Goal: Find specific page/section: Find specific page/section

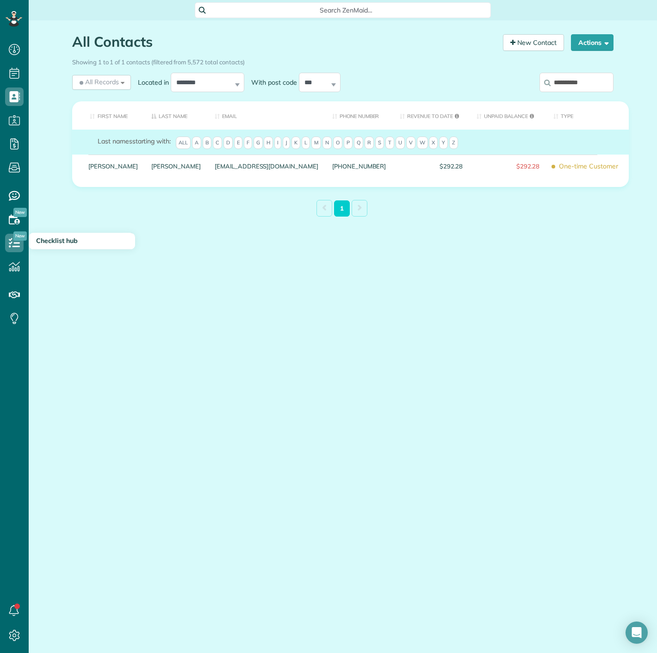
scroll to position [4, 4]
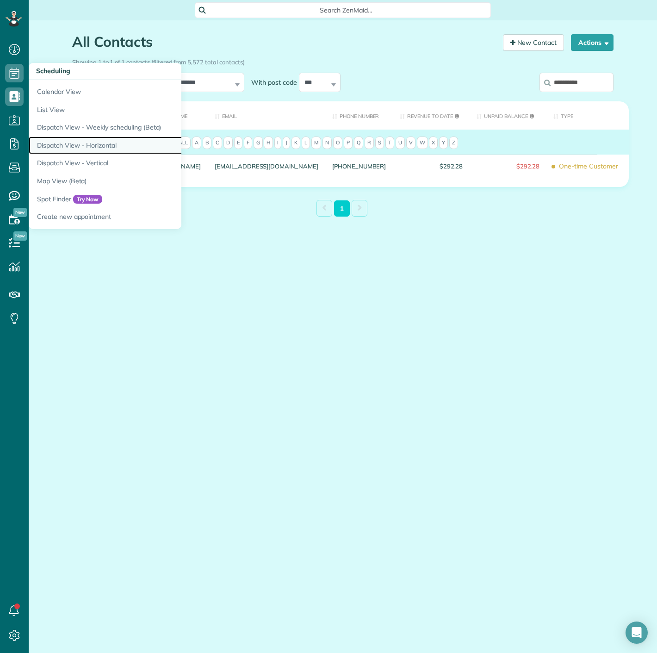
click at [60, 138] on link "Dispatch View - Horizontal" at bounding box center [144, 146] width 231 height 18
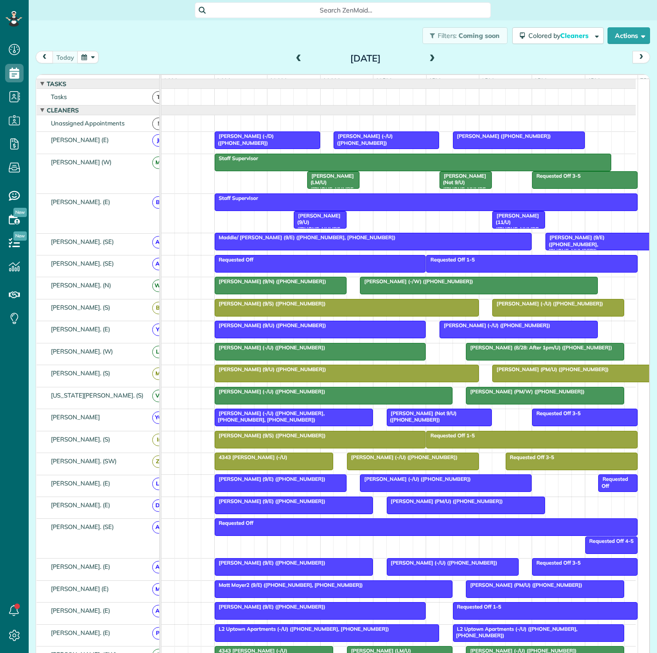
scroll to position [4, 4]
click at [90, 59] on button "button" at bounding box center [87, 57] width 21 height 12
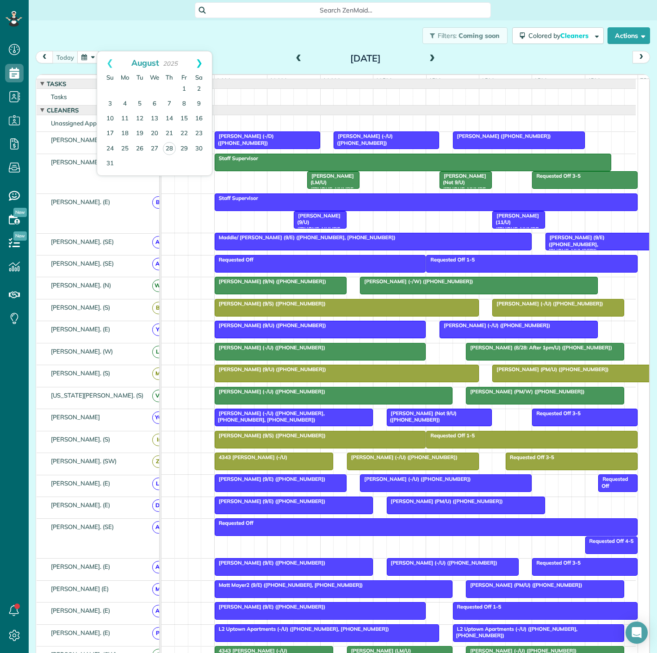
click at [201, 62] on link "Next" at bounding box center [199, 62] width 25 height 23
click at [163, 102] on link "11" at bounding box center [169, 104] width 15 height 15
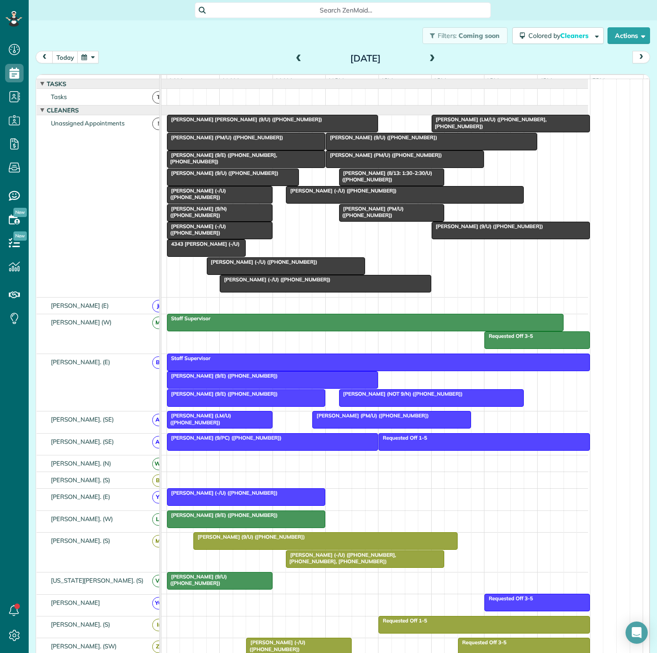
scroll to position [0, 48]
